Goal: Task Accomplishment & Management: Use online tool/utility

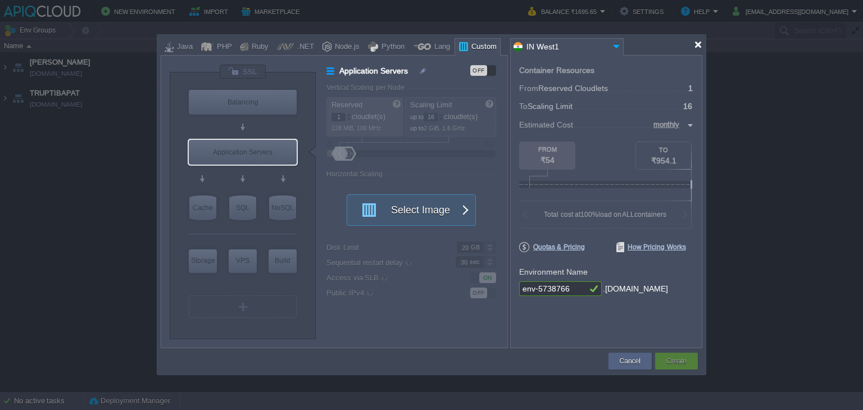
click at [700, 44] on div at bounding box center [698, 44] width 8 height 8
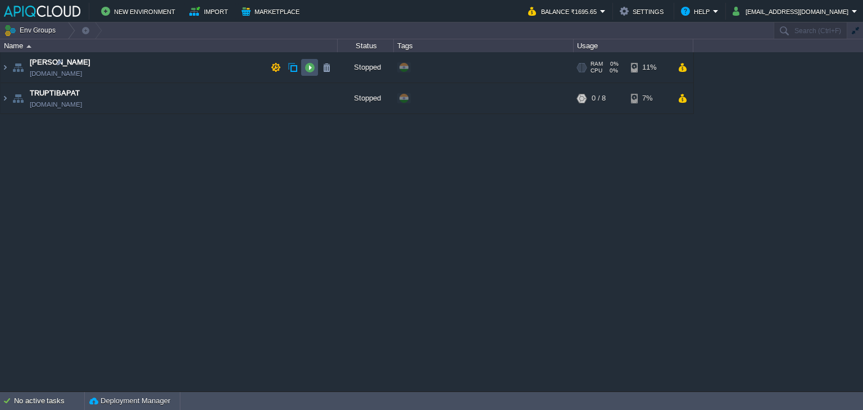
click at [305, 64] on button "button" at bounding box center [310, 67] width 10 height 10
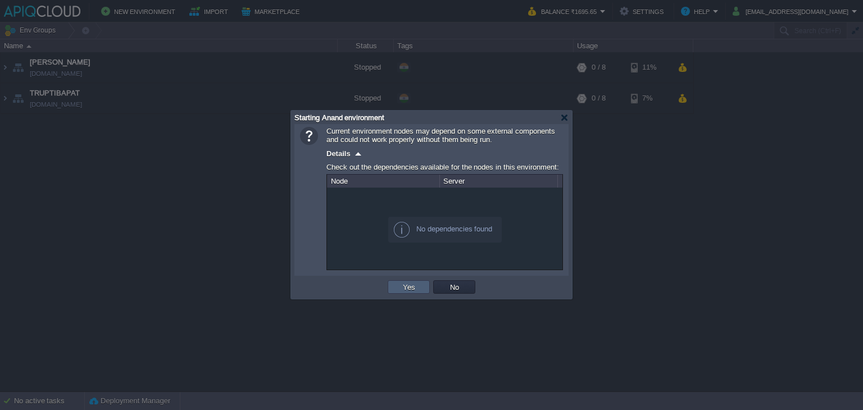
click at [405, 289] on button "Yes" at bounding box center [408, 287] width 19 height 10
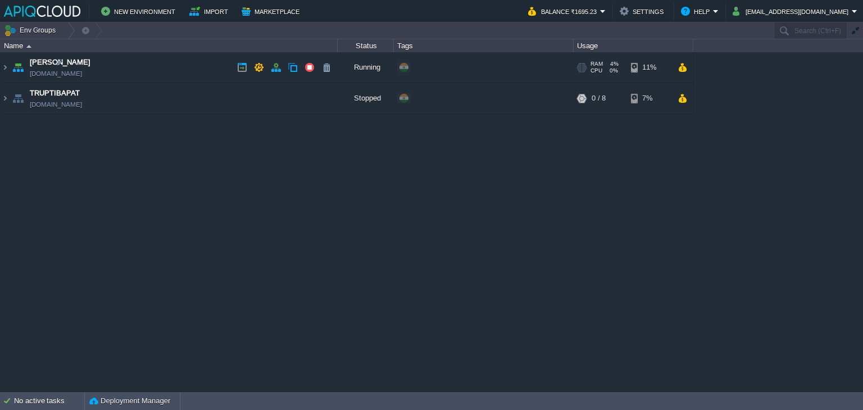
click at [181, 68] on td "Anand [DOMAIN_NAME]" at bounding box center [169, 67] width 337 height 31
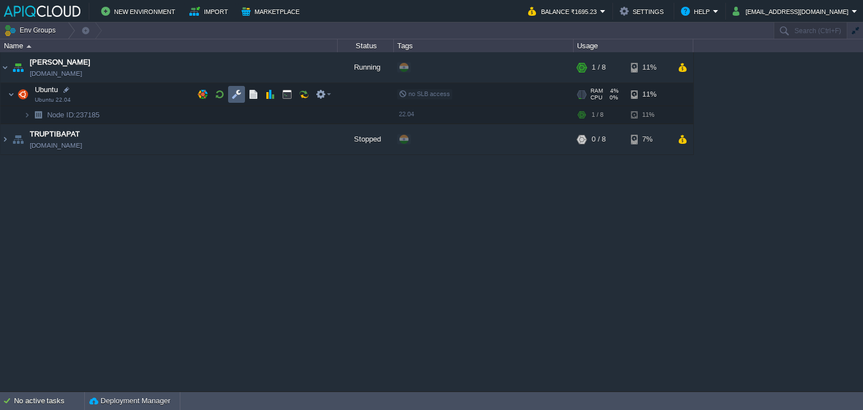
click at [236, 92] on button "button" at bounding box center [236, 94] width 10 height 10
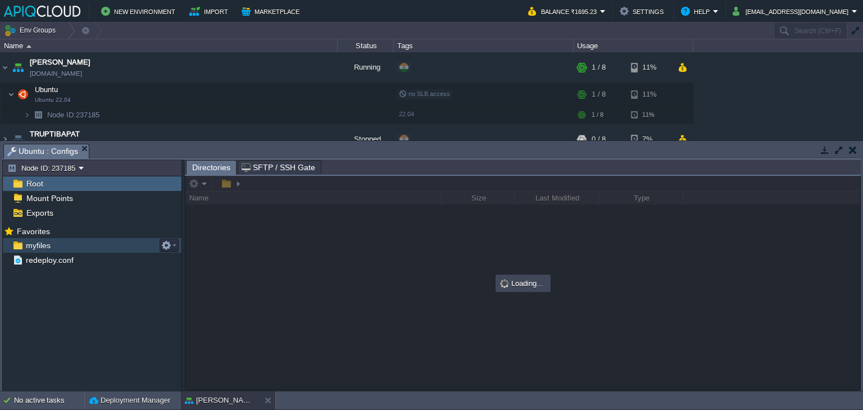
click at [40, 243] on span "myfiles" at bounding box center [38, 245] width 29 height 10
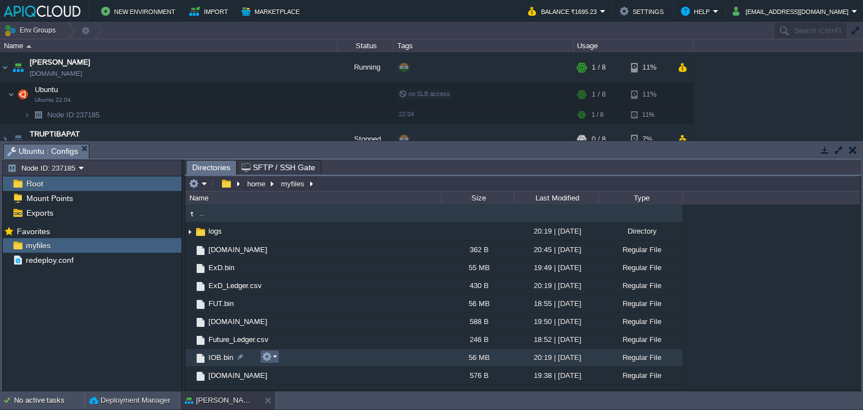
click at [273, 356] on em at bounding box center [269, 357] width 15 height 10
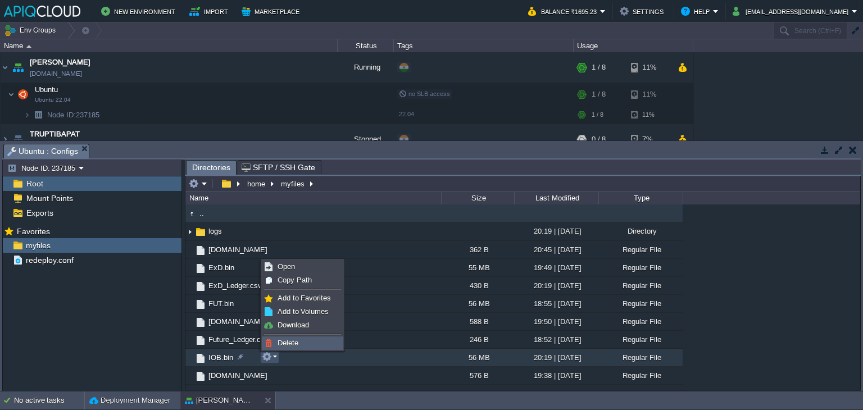
click at [289, 340] on span "Delete" at bounding box center [288, 343] width 21 height 8
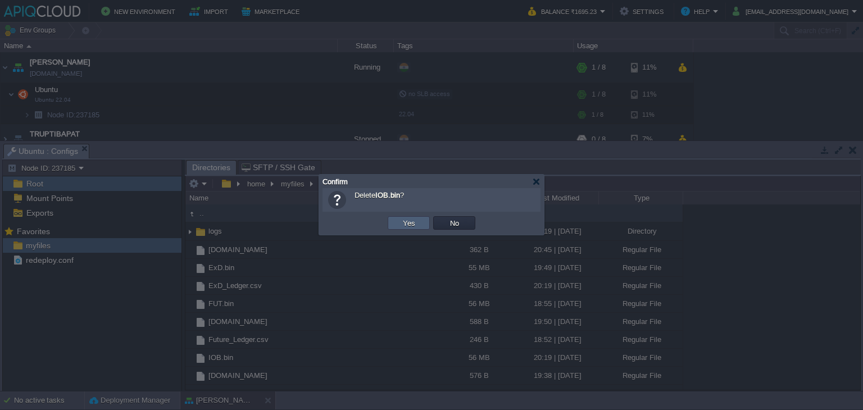
click at [416, 224] on button "Yes" at bounding box center [408, 223] width 19 height 10
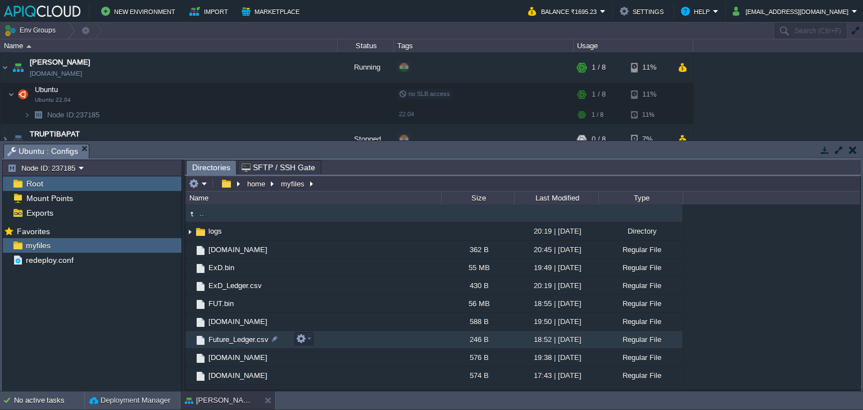
click at [236, 337] on span "Future_Ledger.csv" at bounding box center [238, 340] width 63 height 10
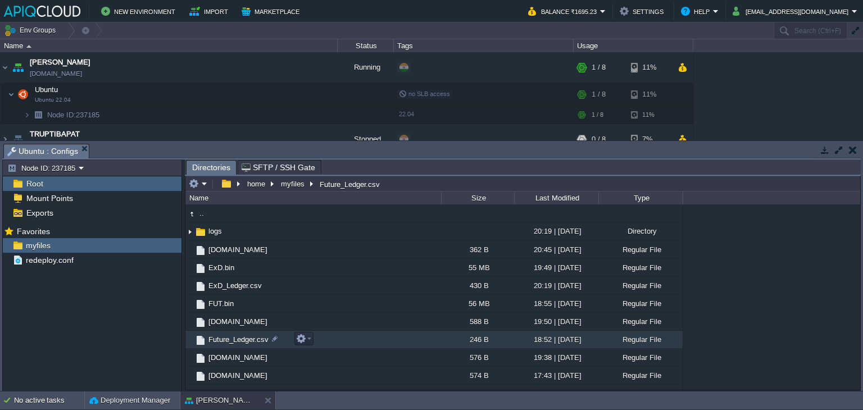
click at [226, 344] on span "Future_Ledger.csv" at bounding box center [238, 340] width 63 height 10
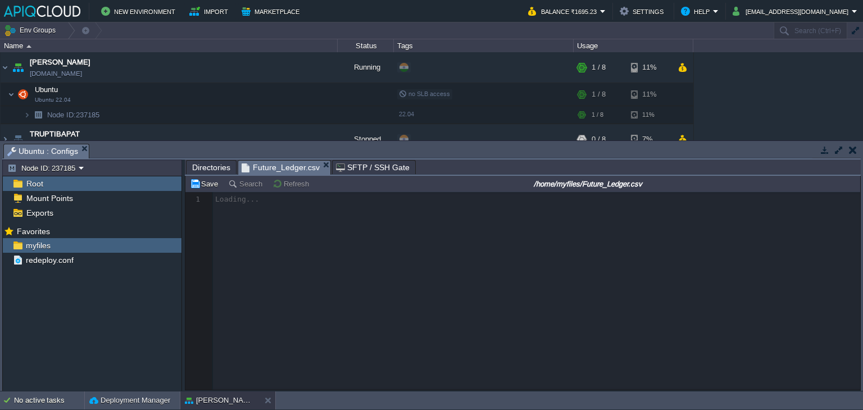
click at [198, 160] on div "Directories" at bounding box center [211, 167] width 51 height 14
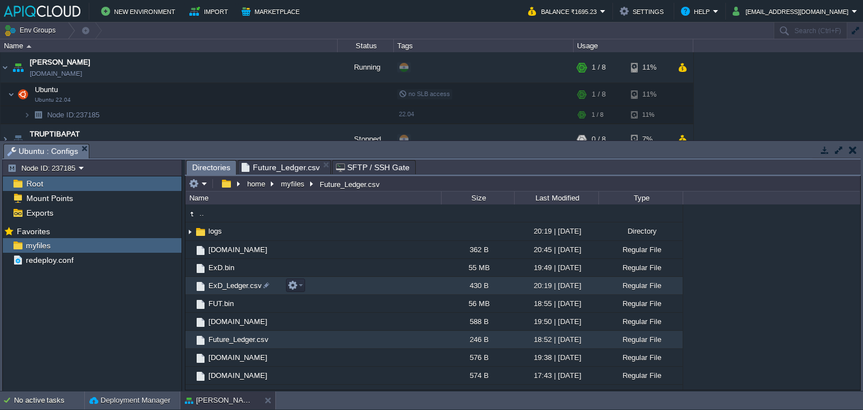
click at [218, 284] on span "ExD_Ledger.csv" at bounding box center [235, 286] width 57 height 10
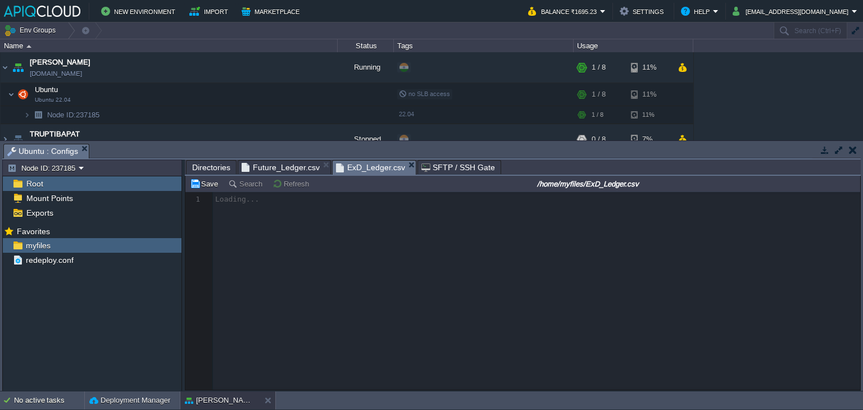
click at [284, 171] on span "Future_Ledger.csv" at bounding box center [281, 167] width 78 height 13
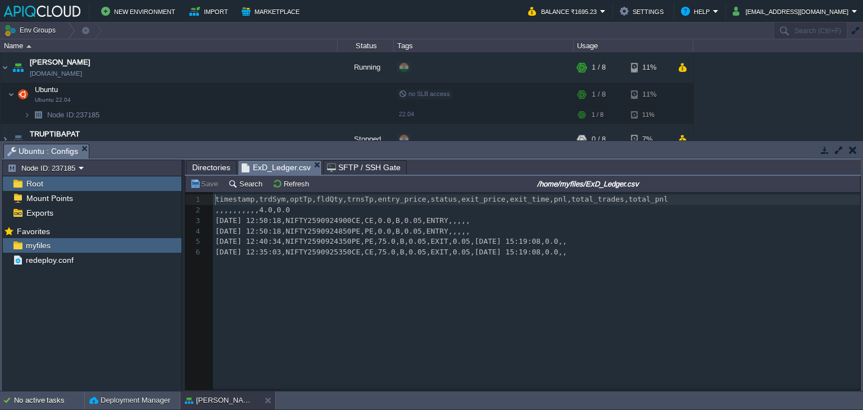
click at [281, 172] on span "ExD_Ledger.csv" at bounding box center [276, 168] width 69 height 14
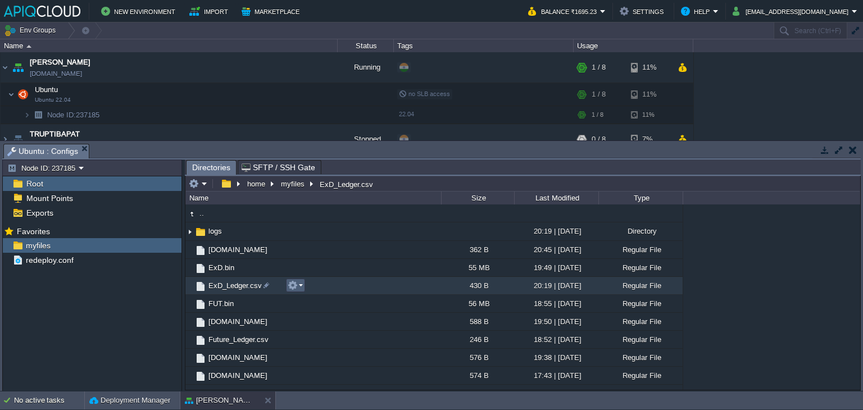
click at [298, 283] on em at bounding box center [295, 285] width 15 height 10
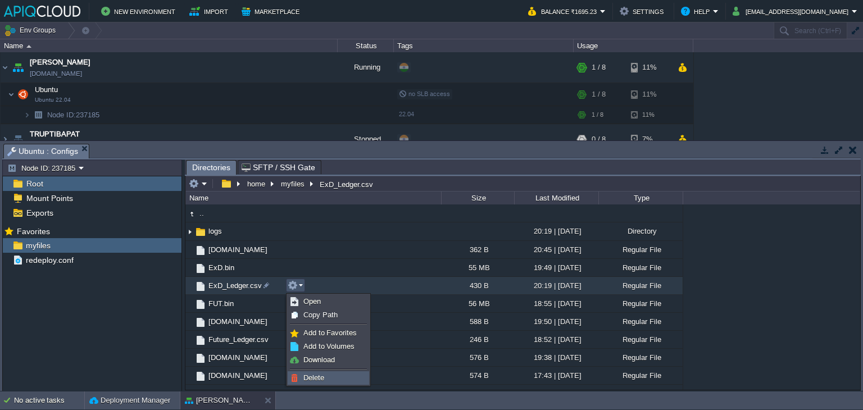
click at [316, 379] on span "Delete" at bounding box center [313, 378] width 21 height 8
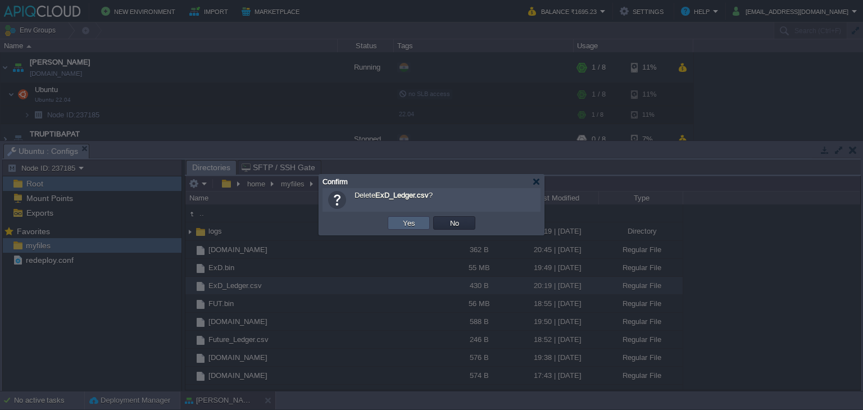
click at [409, 223] on button "Yes" at bounding box center [408, 223] width 19 height 10
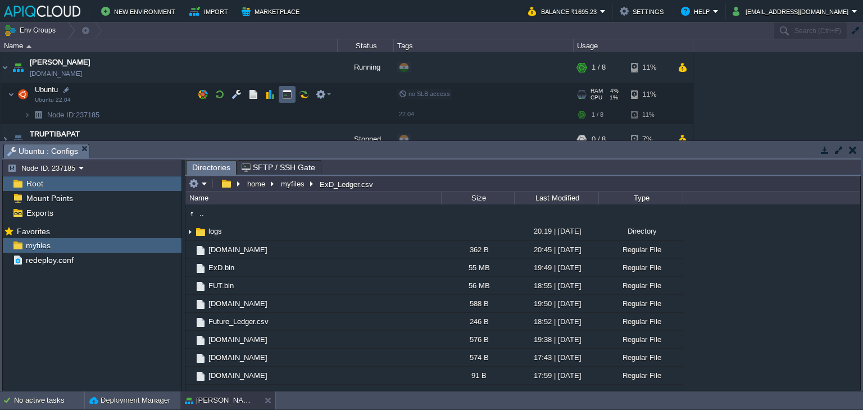
click at [285, 90] on button "button" at bounding box center [287, 94] width 10 height 10
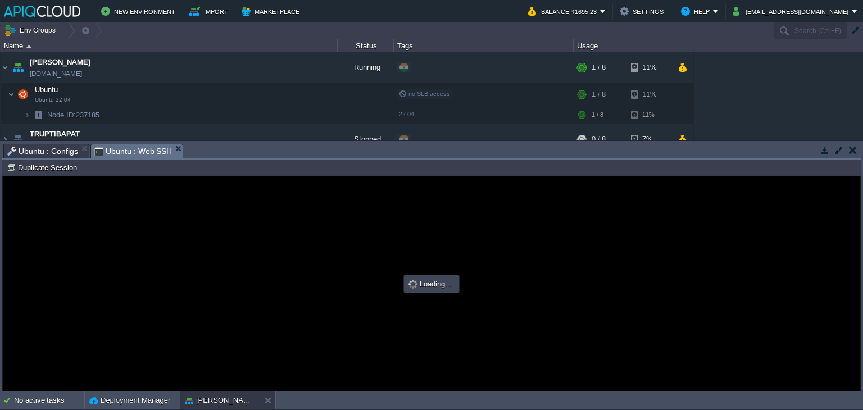
scroll to position [0, 0]
type input "#000000"
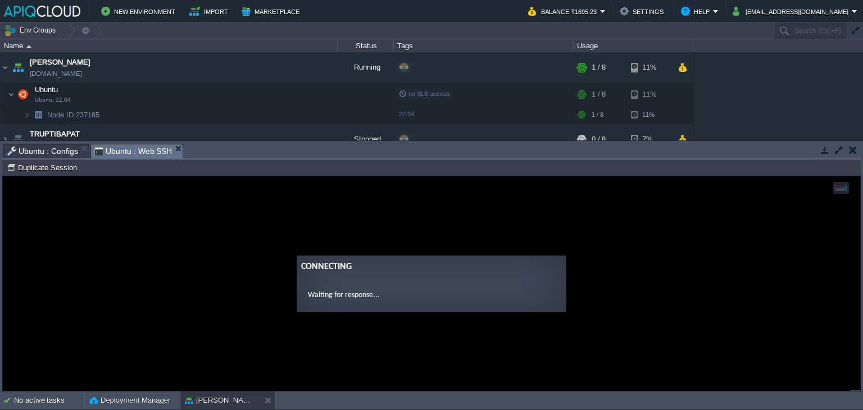
click at [59, 147] on span "Ubuntu : Configs" at bounding box center [42, 150] width 71 height 13
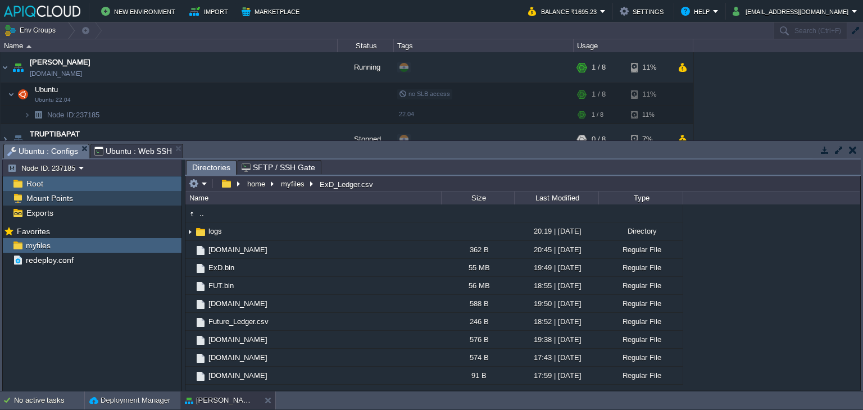
click at [38, 199] on span "Mount Points" at bounding box center [49, 198] width 51 height 10
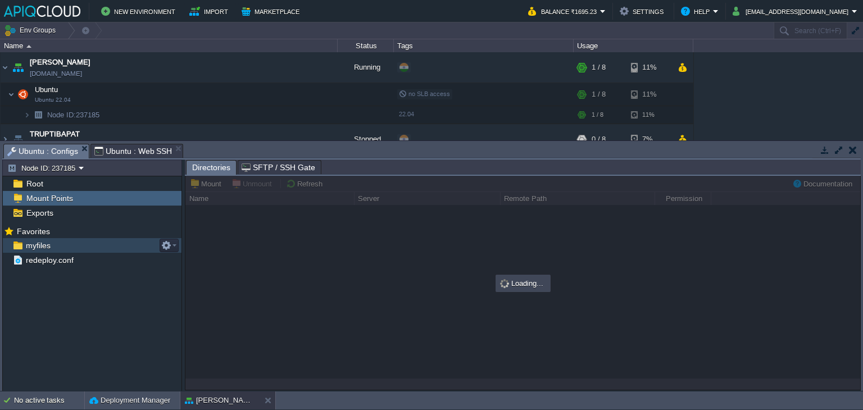
click at [42, 242] on span "myfiles" at bounding box center [38, 245] width 29 height 10
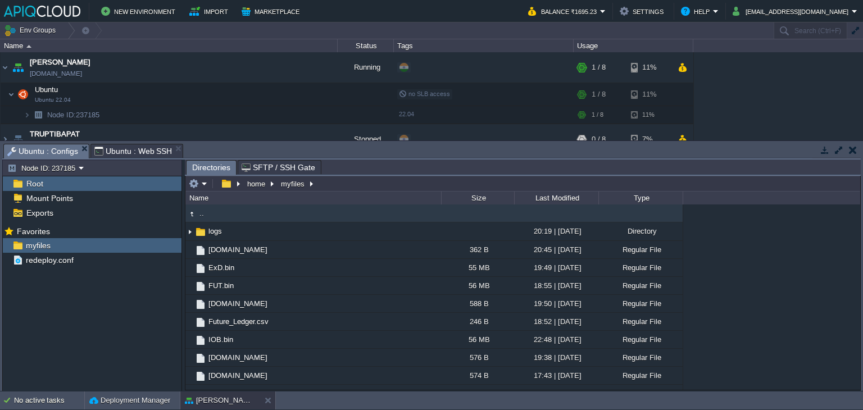
click at [133, 152] on span "Ubuntu : Web SSH" at bounding box center [133, 150] width 78 height 13
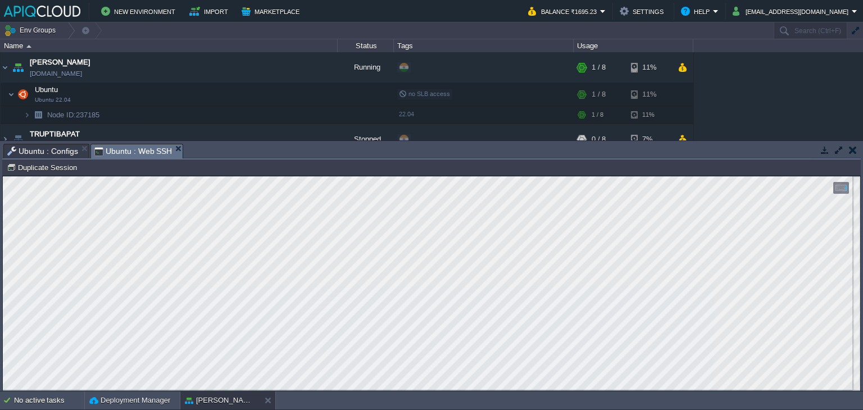
click at [857, 157] on div at bounding box center [836, 150] width 48 height 15
click at [854, 153] on button "button" at bounding box center [853, 150] width 8 height 10
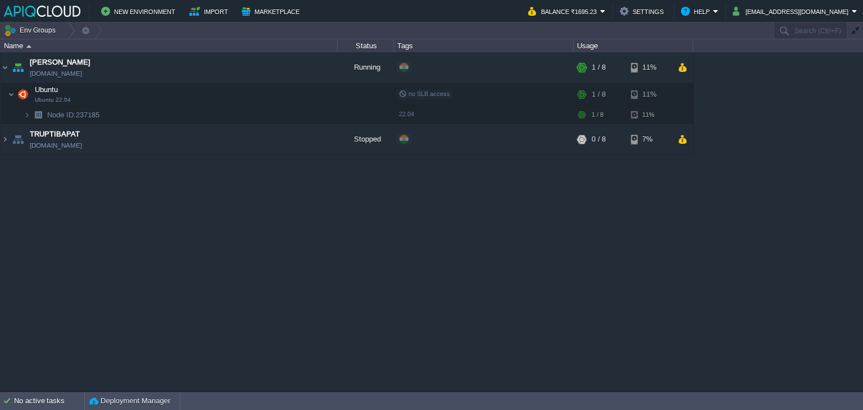
click at [307, 277] on div "Anand [DOMAIN_NAME] Running + Add to Env Group RAM 4% CPU 1% 1 / 8 11% Ubuntu U…" at bounding box center [431, 221] width 863 height 339
click at [235, 93] on button "button" at bounding box center [236, 94] width 10 height 10
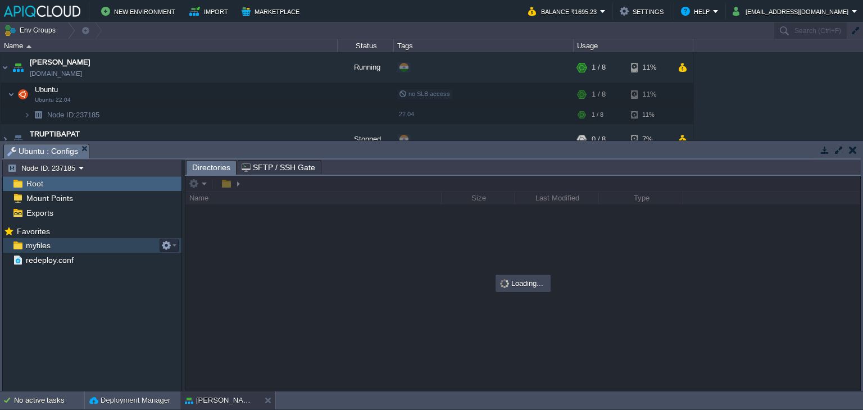
click at [34, 245] on span "myfiles" at bounding box center [38, 245] width 29 height 10
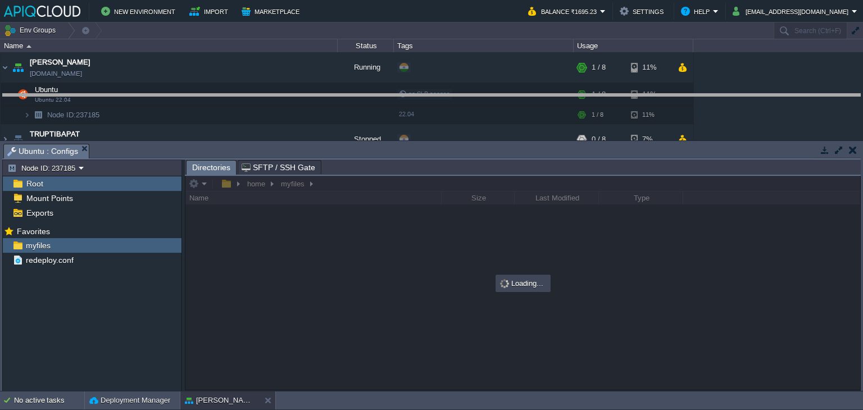
drag, startPoint x: 459, startPoint y: 143, endPoint x: 462, endPoint y: 93, distance: 50.7
click at [462, 93] on body "New Environment Import Marketplace Bonus ₹0.00 Upgrade Account Balance ₹1695.23…" at bounding box center [431, 205] width 863 height 410
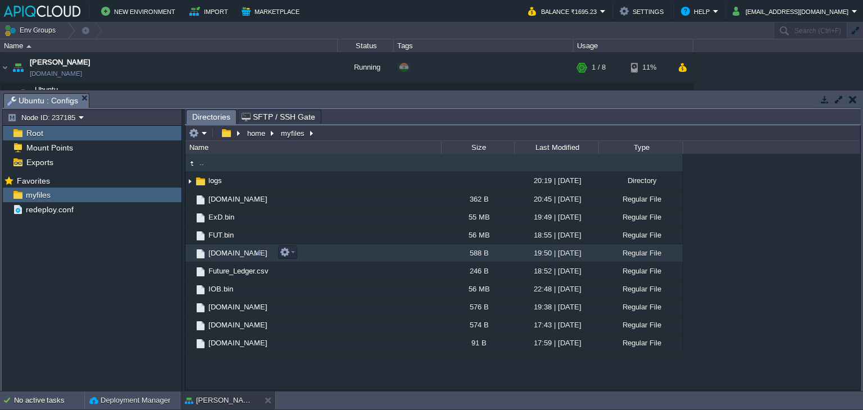
click at [220, 255] on span "[DOMAIN_NAME]" at bounding box center [238, 253] width 62 height 10
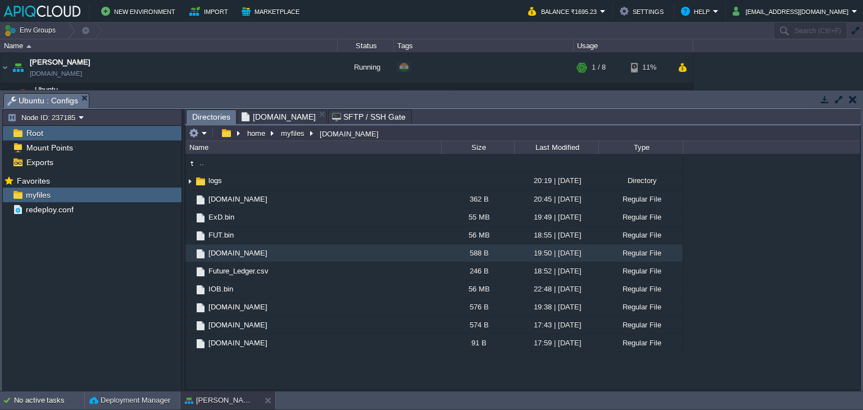
click at [205, 115] on span "Directories" at bounding box center [211, 117] width 38 height 14
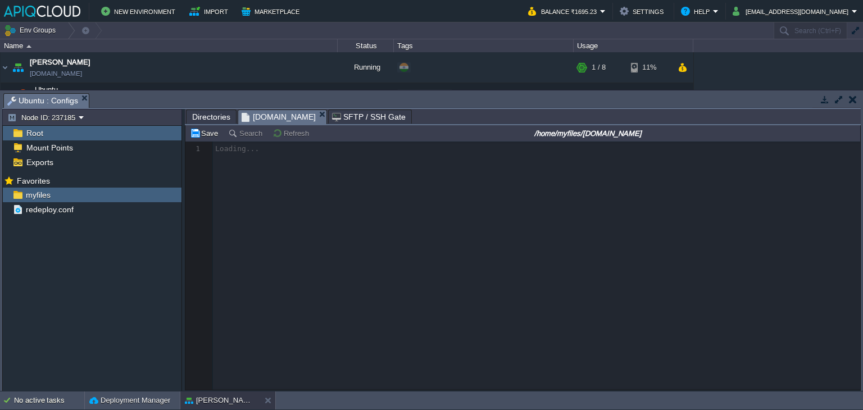
click at [281, 112] on span "[DOMAIN_NAME]" at bounding box center [279, 117] width 74 height 14
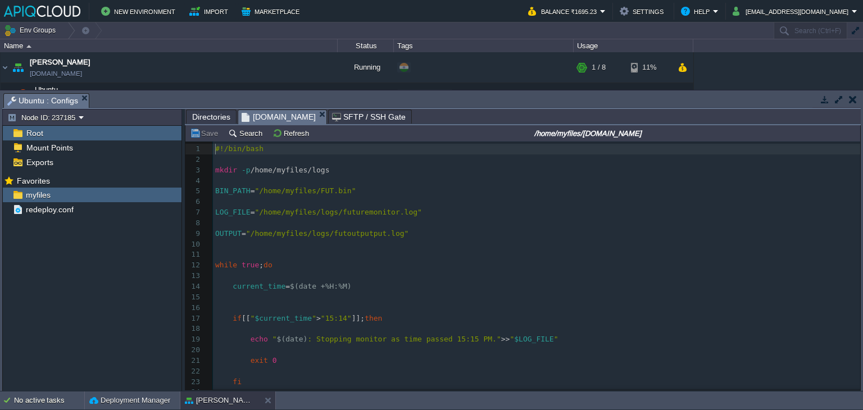
scroll to position [3, 0]
drag, startPoint x: 855, startPoint y: 97, endPoint x: 730, endPoint y: 97, distance: 124.2
click at [853, 96] on button "button" at bounding box center [853, 99] width 8 height 10
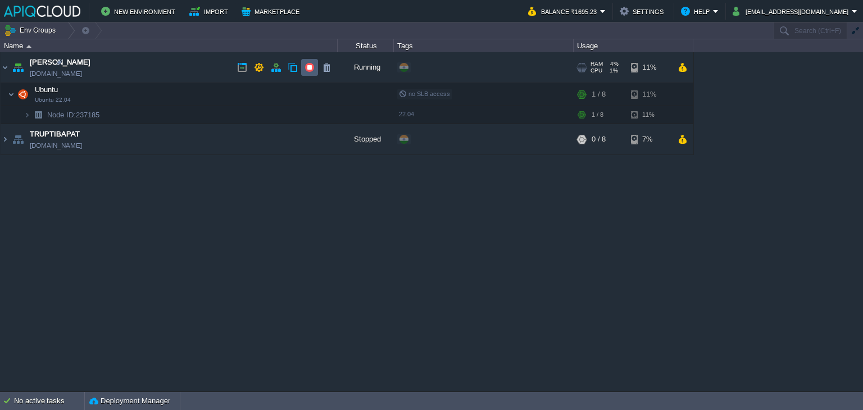
click at [306, 67] on button "button" at bounding box center [310, 67] width 10 height 10
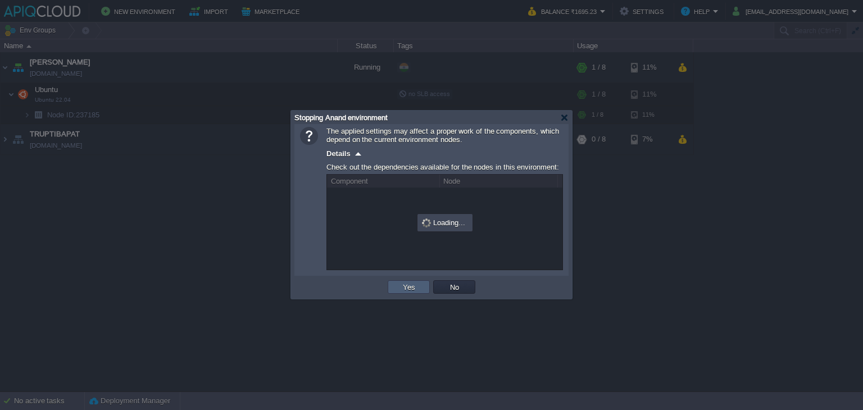
click at [403, 287] on button "Yes" at bounding box center [408, 287] width 19 height 10
